Goal: Information Seeking & Learning: Find specific fact

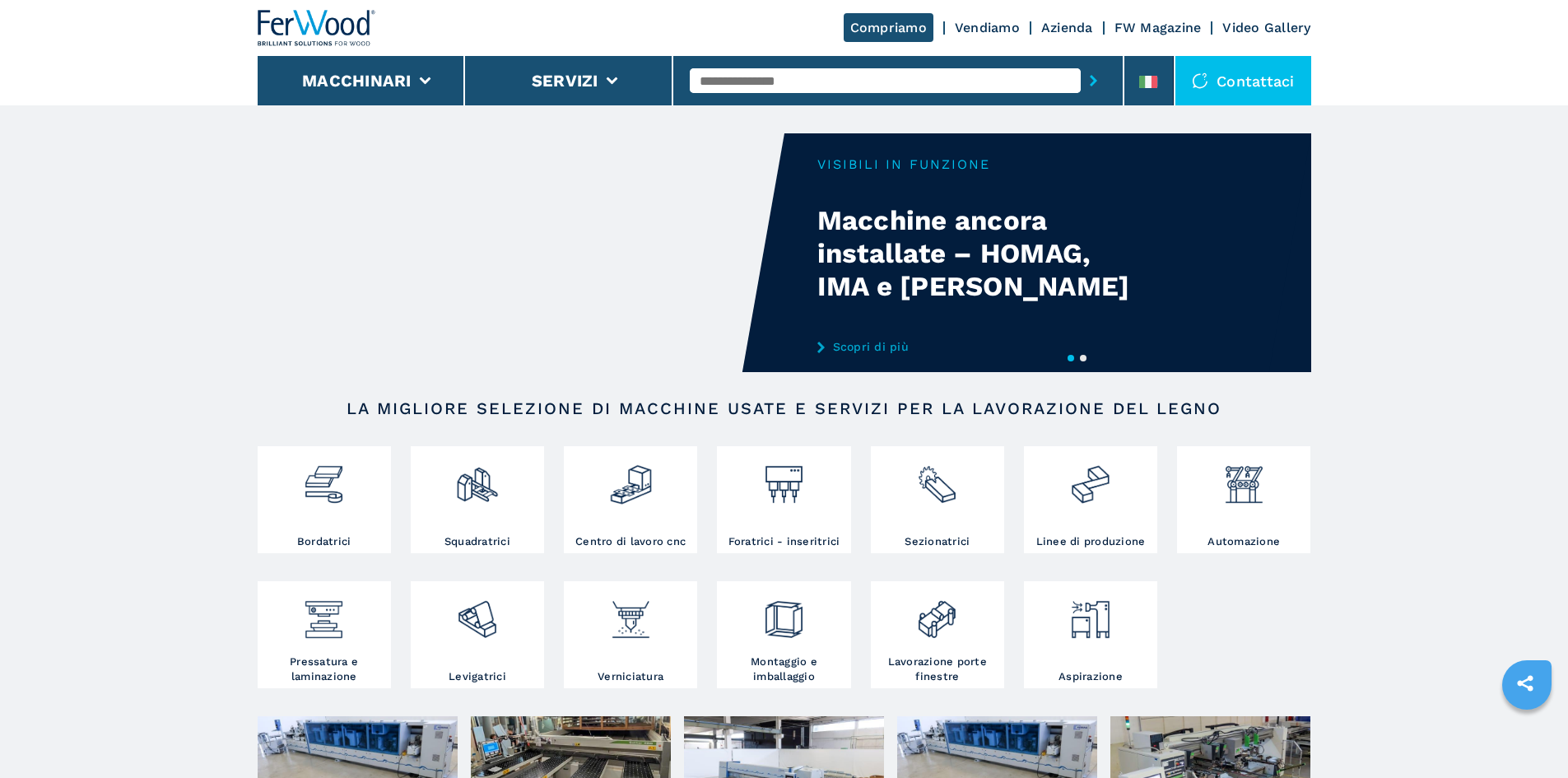
click at [983, 70] on input "text" at bounding box center [885, 81] width 391 height 24
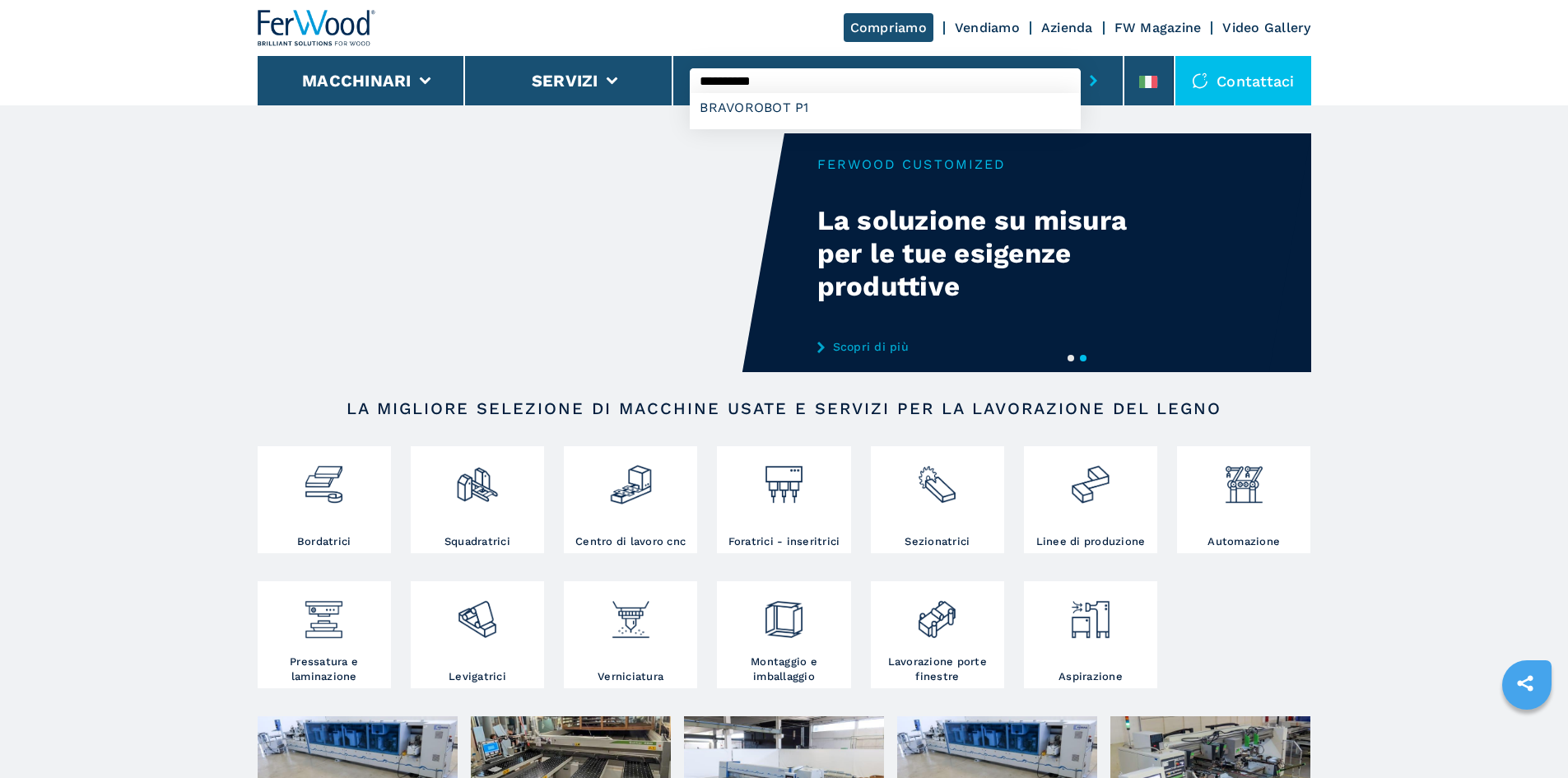
type input "**********"
click at [1081, 62] on button "submit-button" at bounding box center [1093, 81] width 25 height 38
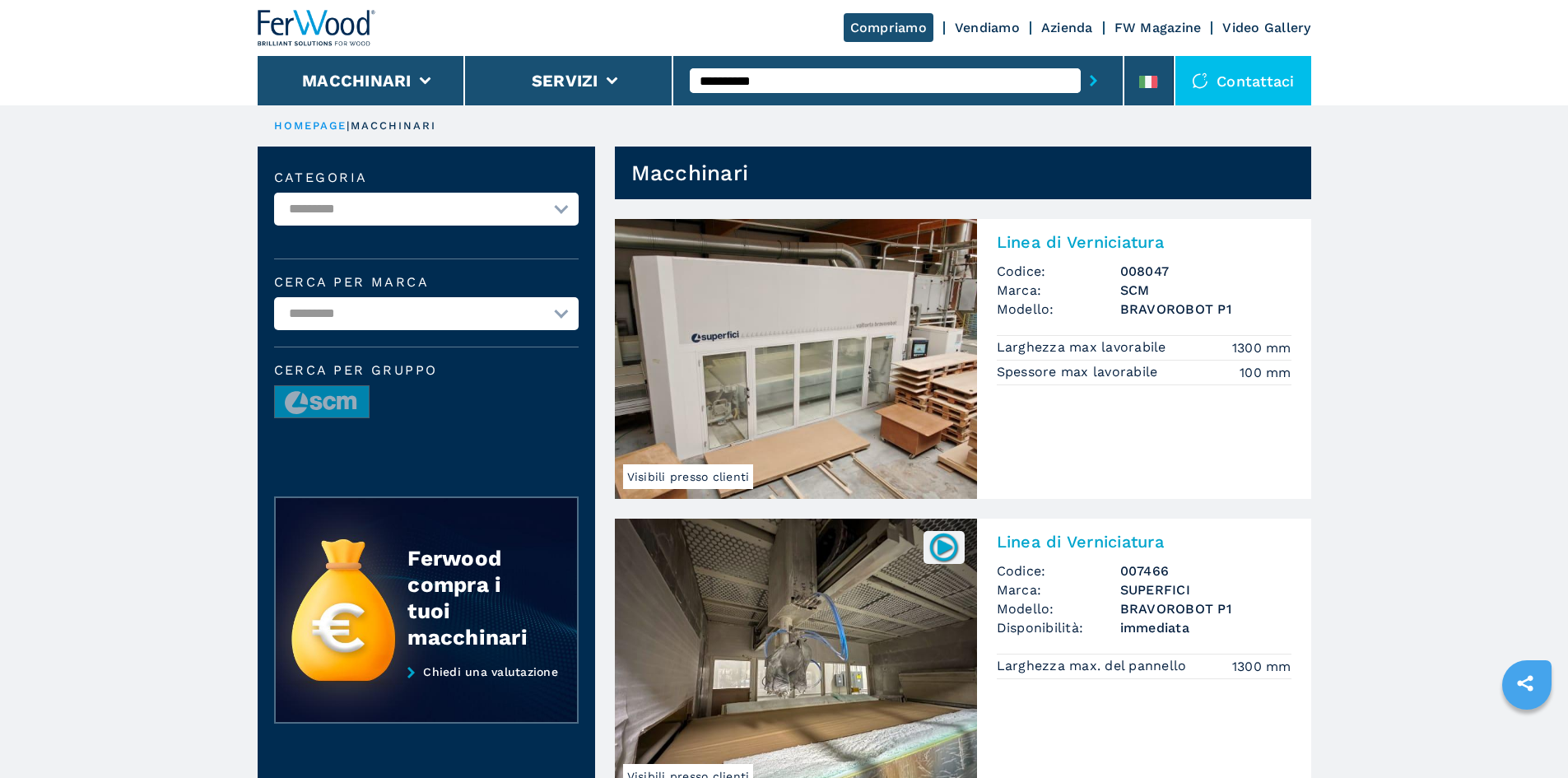
click at [705, 343] on img at bounding box center [796, 359] width 362 height 280
